Goal: Information Seeking & Learning: Learn about a topic

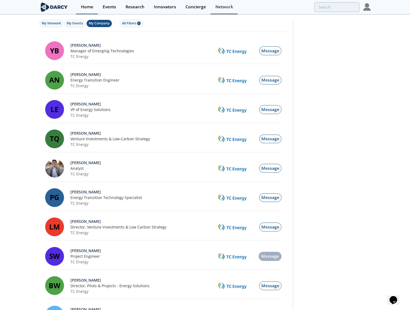
click at [88, 9] on div "Home" at bounding box center [87, 7] width 12 height 4
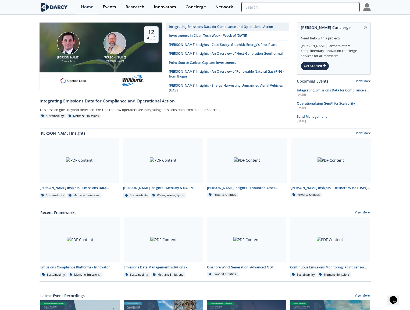
click at [334, 8] on input "search" at bounding box center [300, 7] width 118 height 10
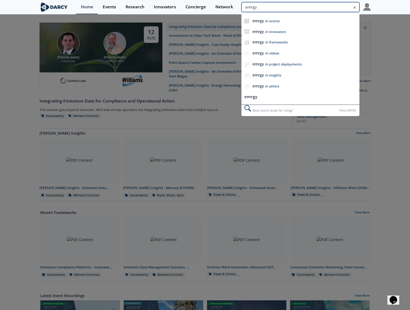
type input "emrgy"
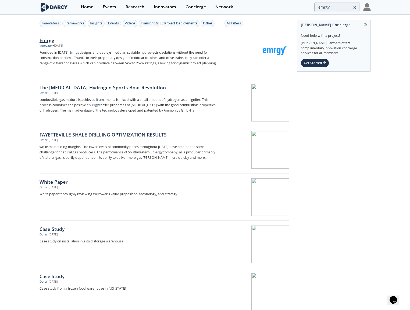
click at [48, 39] on div "Emrgy" at bounding box center [128, 40] width 178 height 7
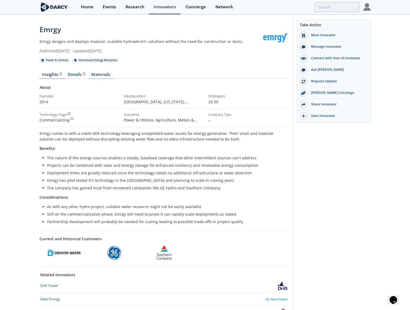
click at [97, 75] on link "Materials" at bounding box center [100, 76] width 25 height 6
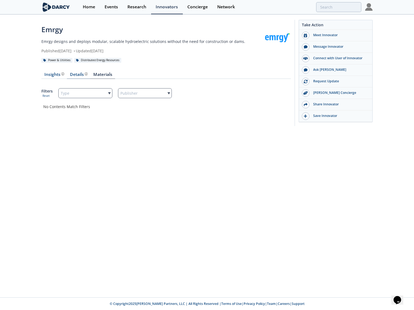
click at [72, 75] on div "Details" at bounding box center [79, 75] width 18 height 4
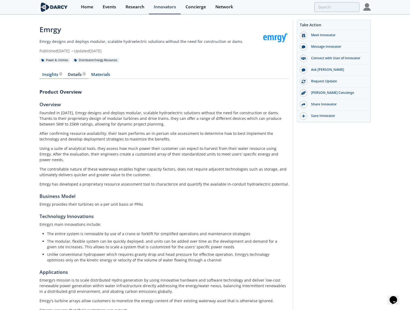
click at [47, 76] on div "Insights" at bounding box center [52, 75] width 20 height 4
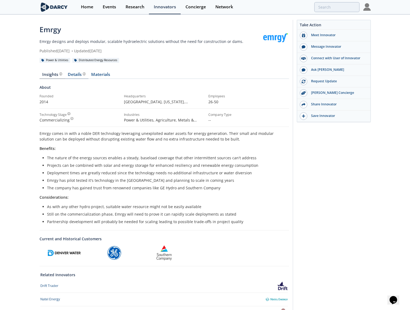
click at [76, 77] on div "Details" at bounding box center [77, 75] width 18 height 4
